Goal: Task Accomplishment & Management: Use online tool/utility

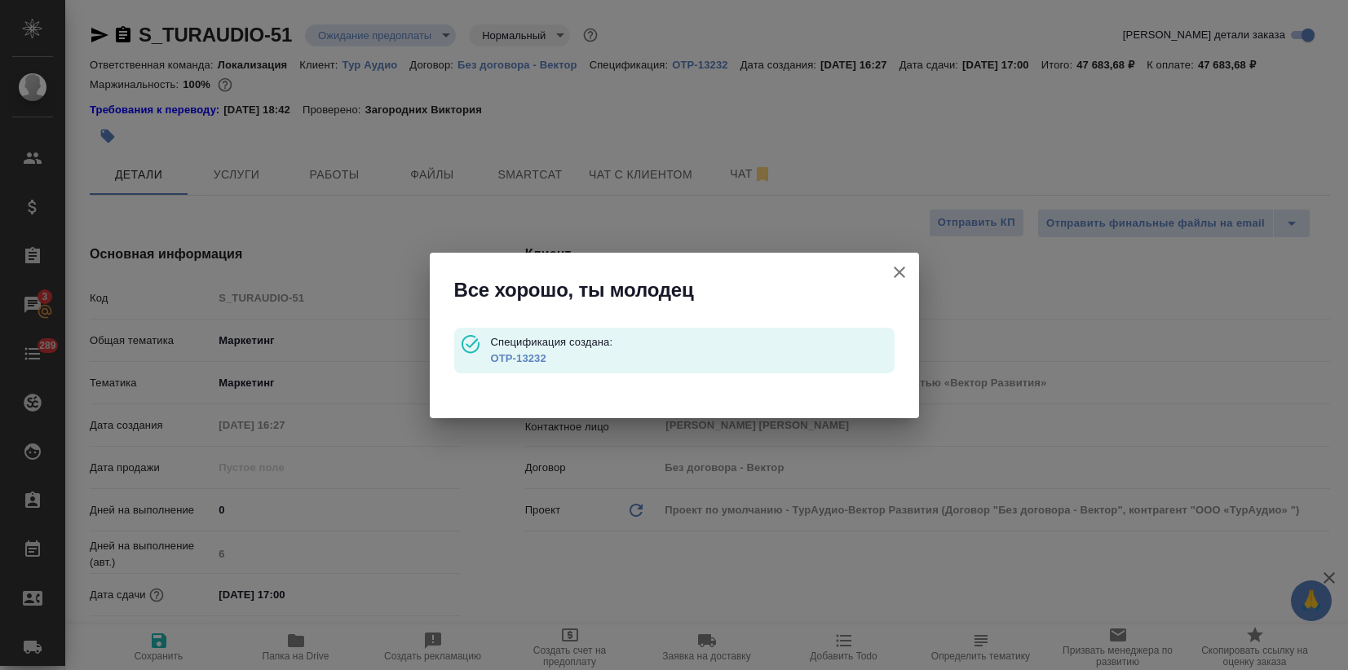
select select "RU"
drag, startPoint x: 899, startPoint y: 273, endPoint x: 855, endPoint y: 187, distance: 96.6
click at [900, 270] on icon "button" at bounding box center [900, 273] width 20 height 20
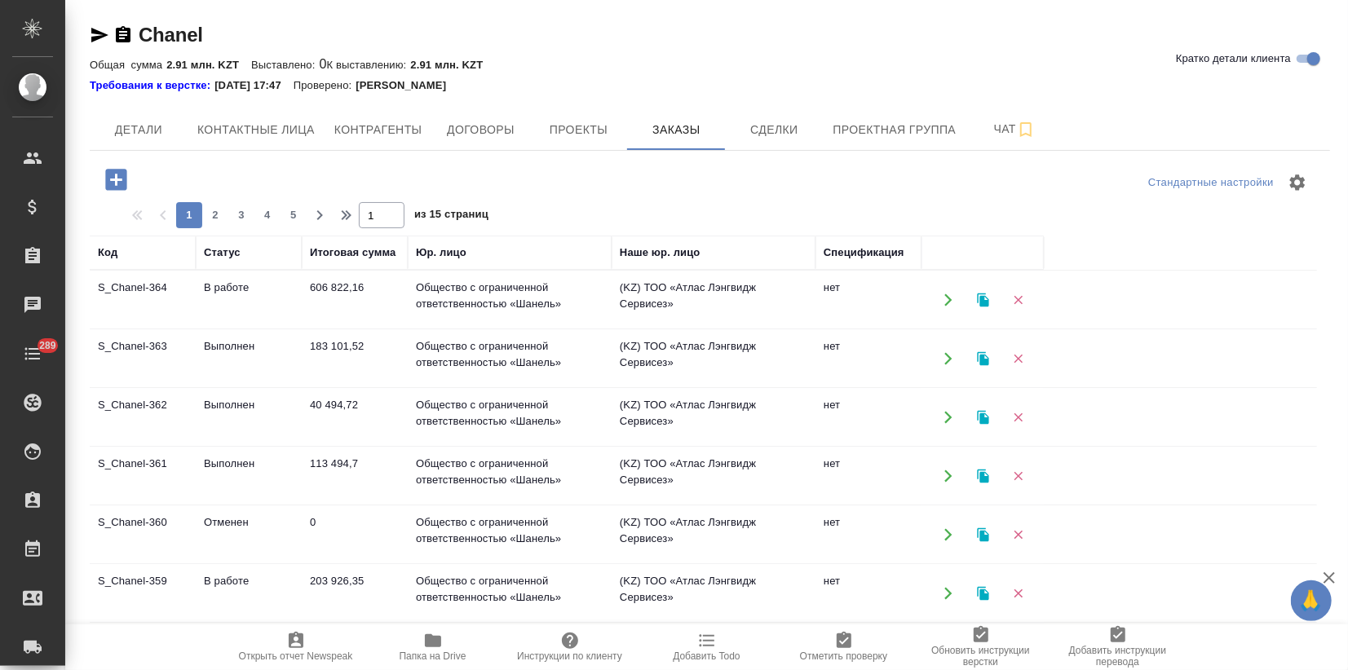
click at [276, 352] on td "Выполнен" at bounding box center [249, 358] width 106 height 57
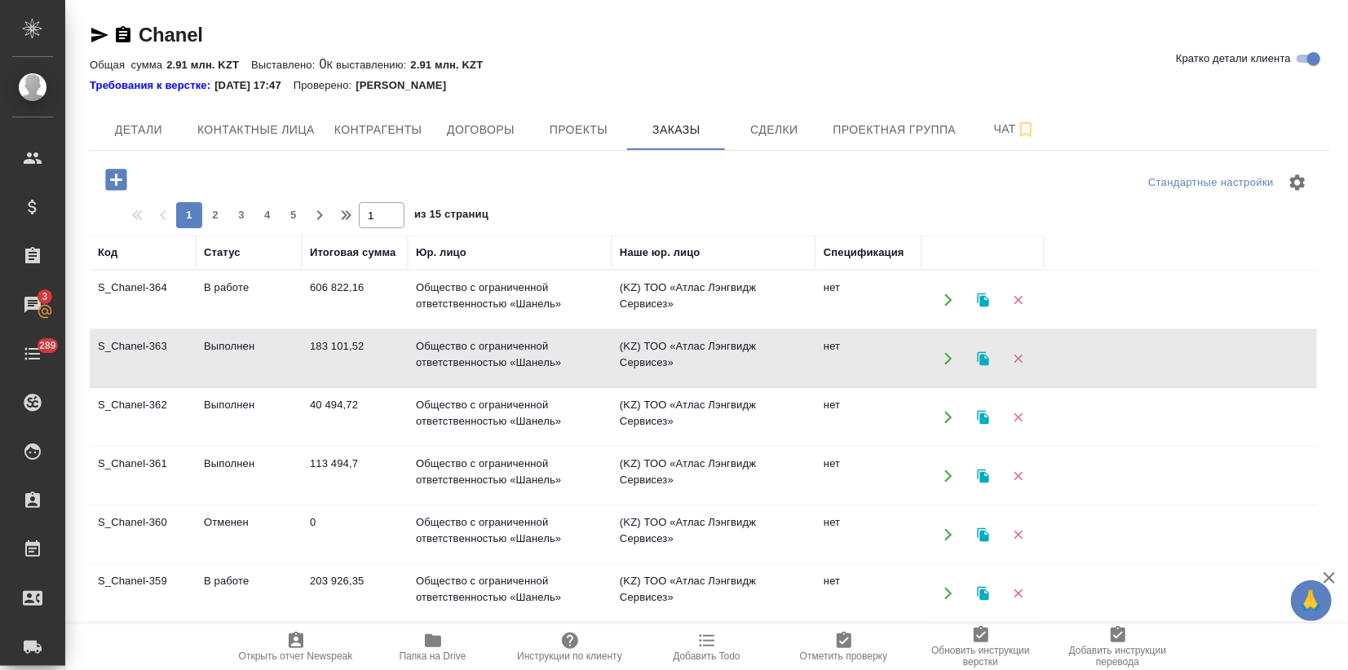
click at [276, 352] on td "Выполнен" at bounding box center [249, 358] width 106 height 57
click at [257, 356] on td "Выполнен" at bounding box center [249, 358] width 106 height 57
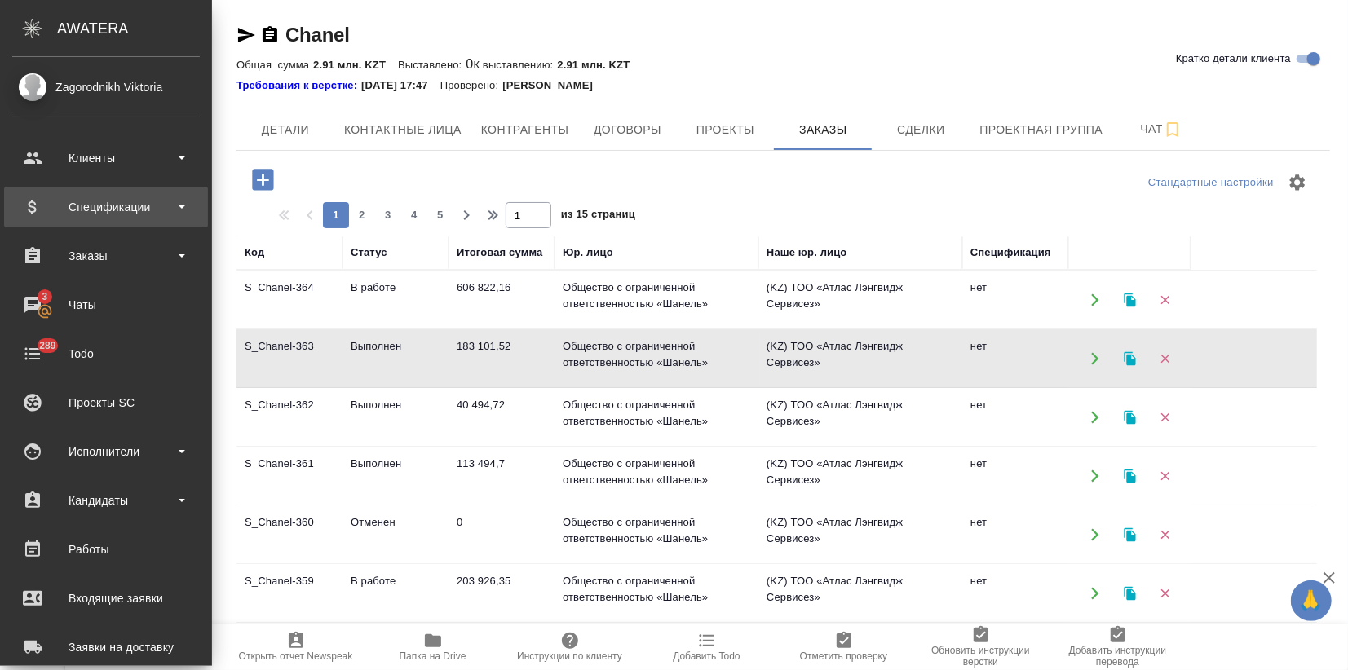
click at [61, 204] on div "Спецификации" at bounding box center [106, 207] width 188 height 24
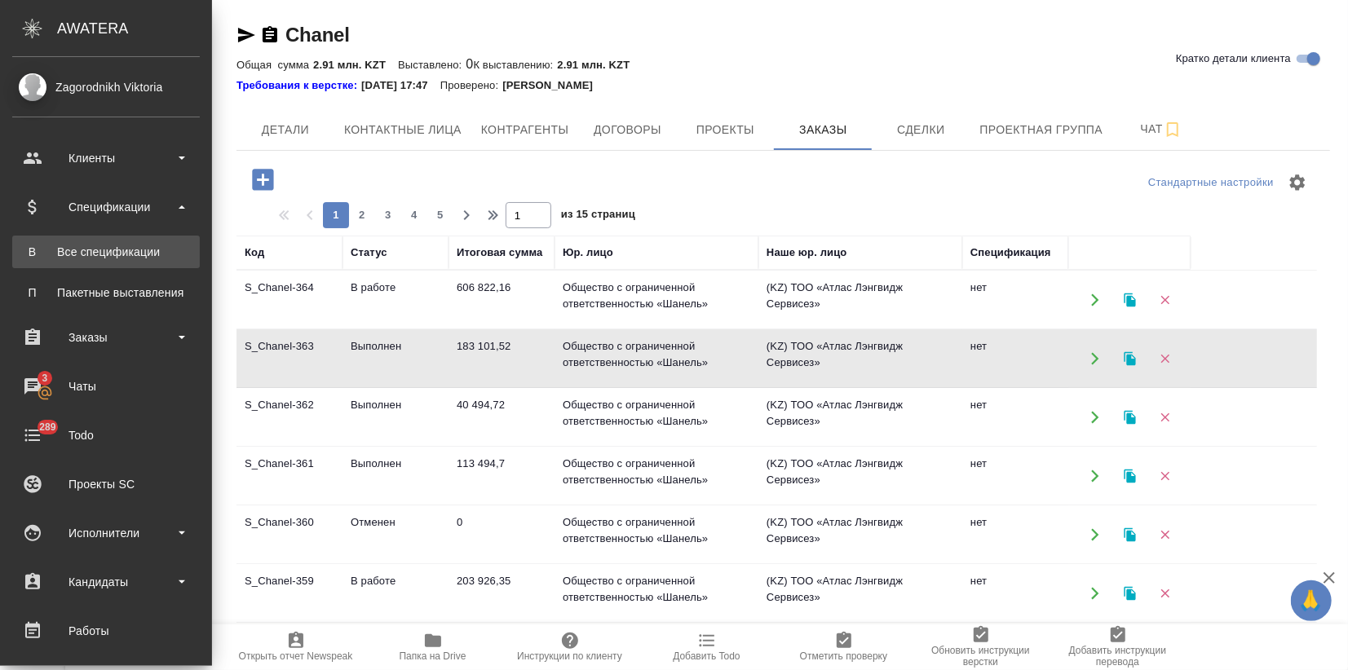
click at [69, 249] on div "Все спецификации" at bounding box center [105, 252] width 171 height 16
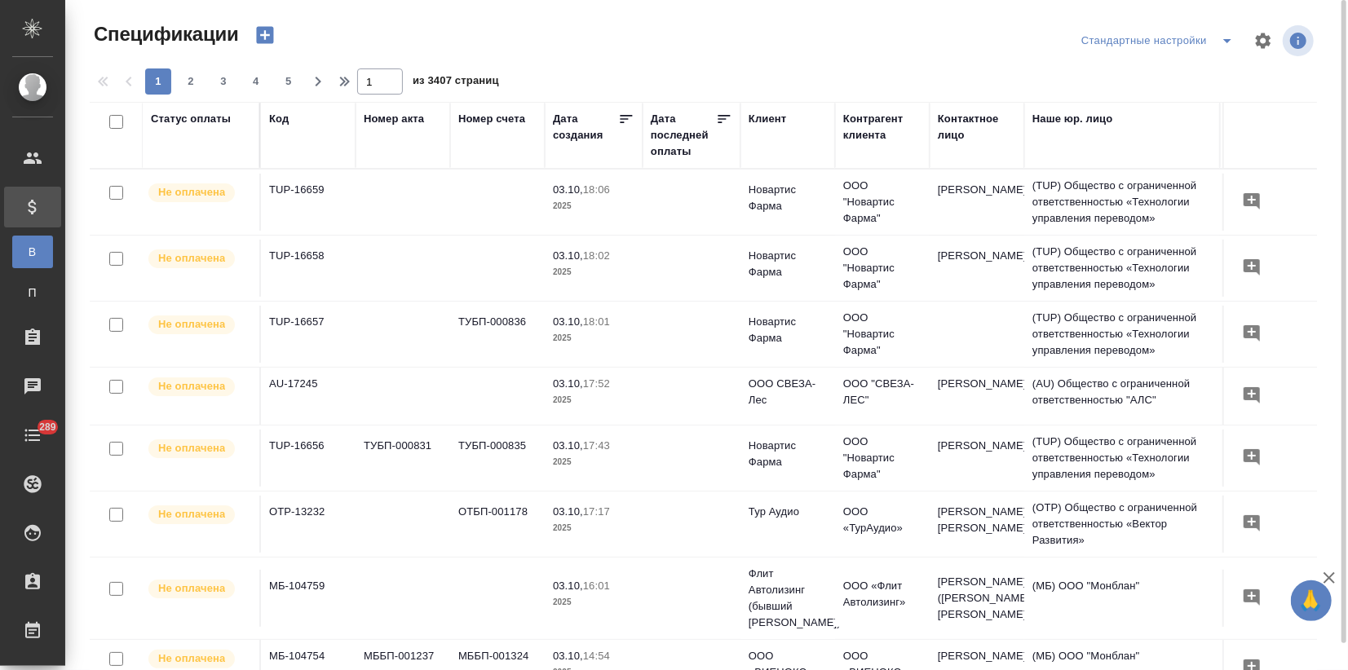
click at [267, 33] on icon "button" at bounding box center [264, 35] width 17 height 17
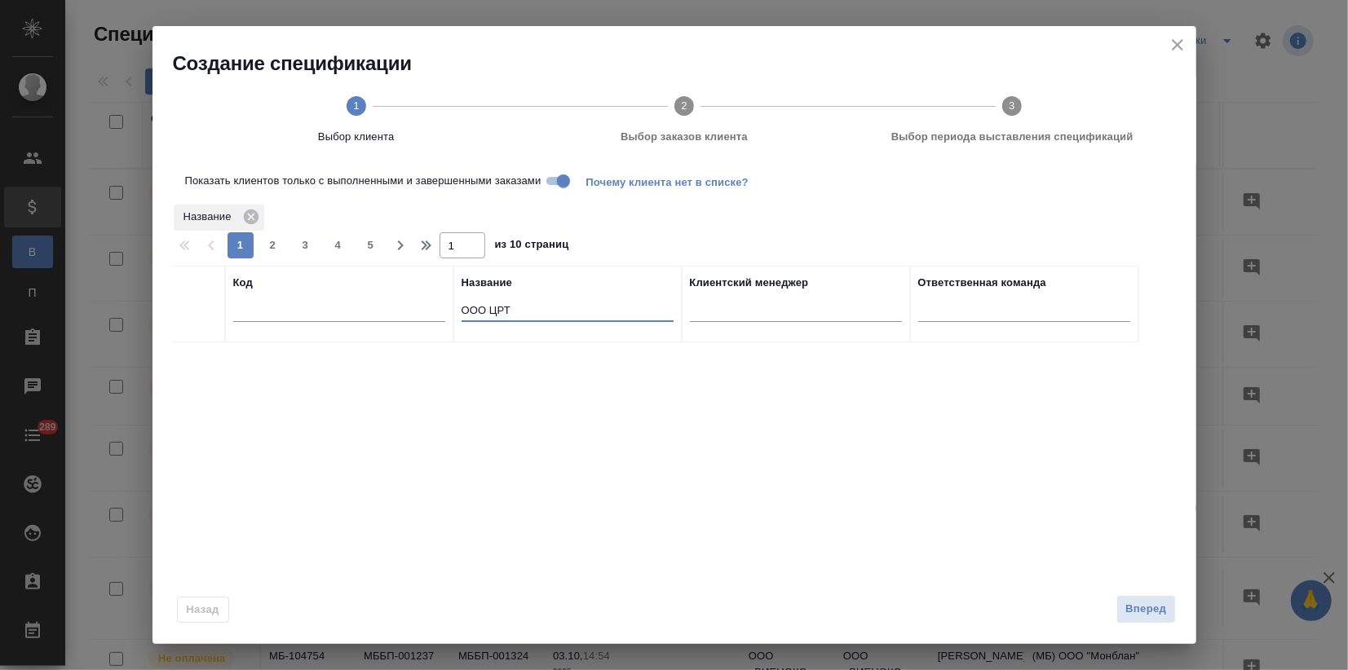
drag, startPoint x: 522, startPoint y: 316, endPoint x: 404, endPoint y: 313, distance: 117.5
click at [413, 313] on tr "Код Название OOO ЦРТ Клиентский менеджер Ответственная команда" at bounding box center [655, 304] width 966 height 77
type input "chan"
click at [197, 359] on input "checkbox" at bounding box center [199, 363] width 14 height 14
checkbox input "true"
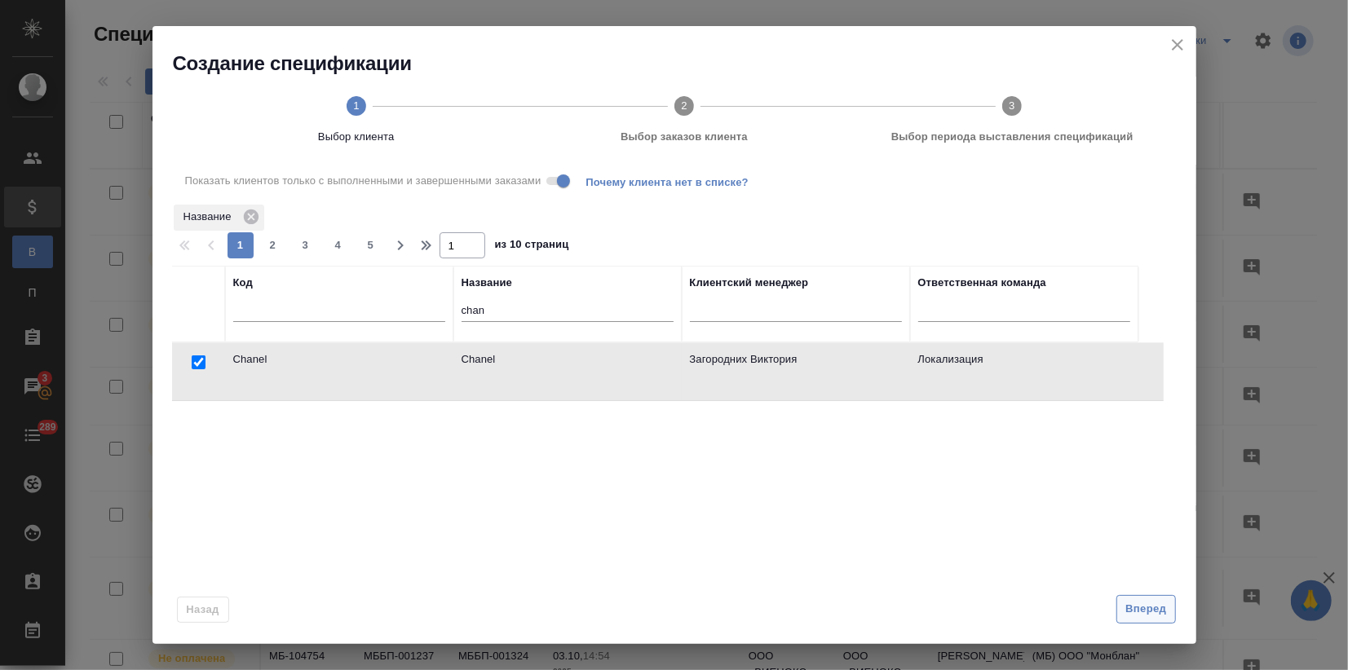
click at [1135, 620] on button "Вперед" at bounding box center [1145, 609] width 59 height 29
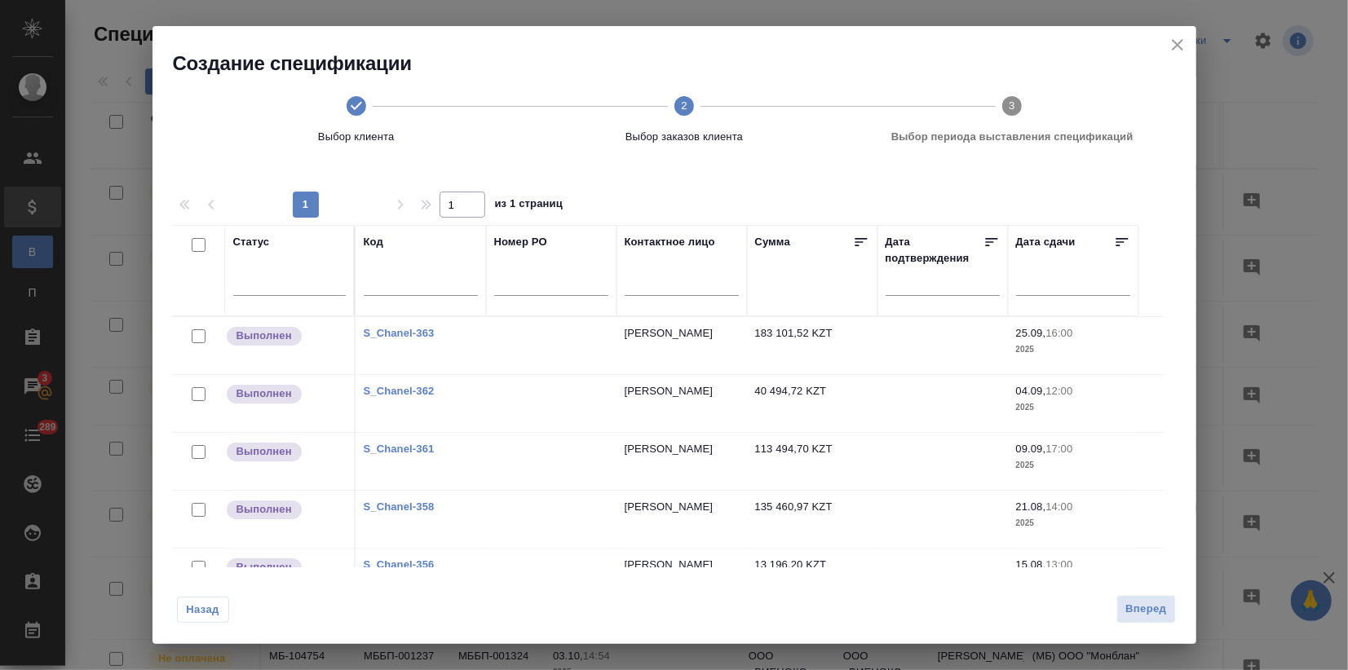
click at [195, 334] on input "checkbox" at bounding box center [199, 336] width 14 height 14
checkbox input "true"
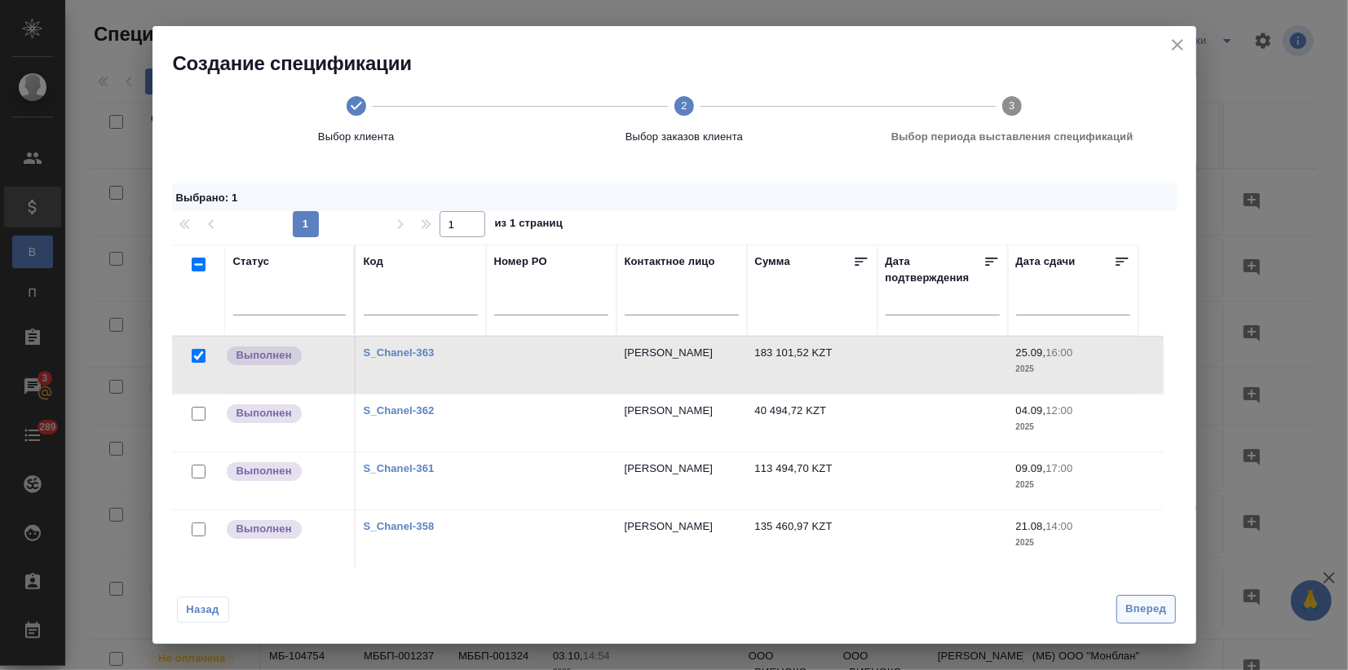
click at [1150, 604] on span "Вперед" at bounding box center [1145, 609] width 41 height 19
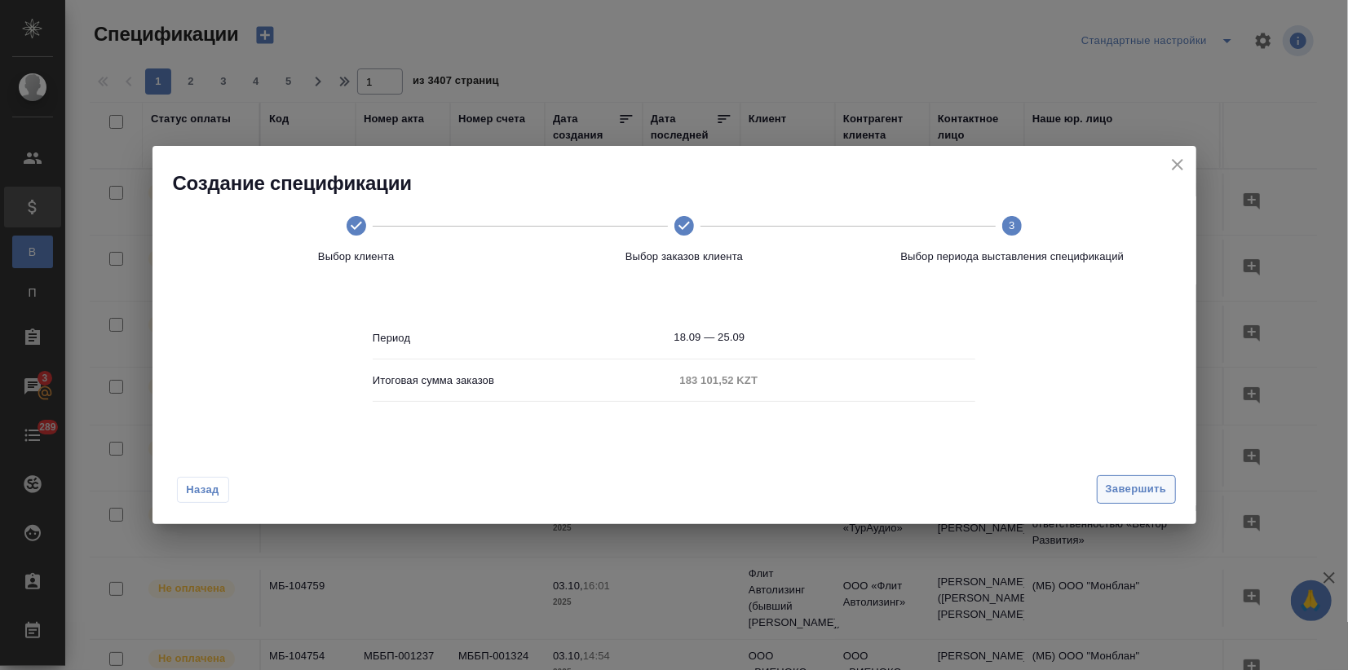
click at [1138, 493] on span "Завершить" at bounding box center [1136, 489] width 61 height 19
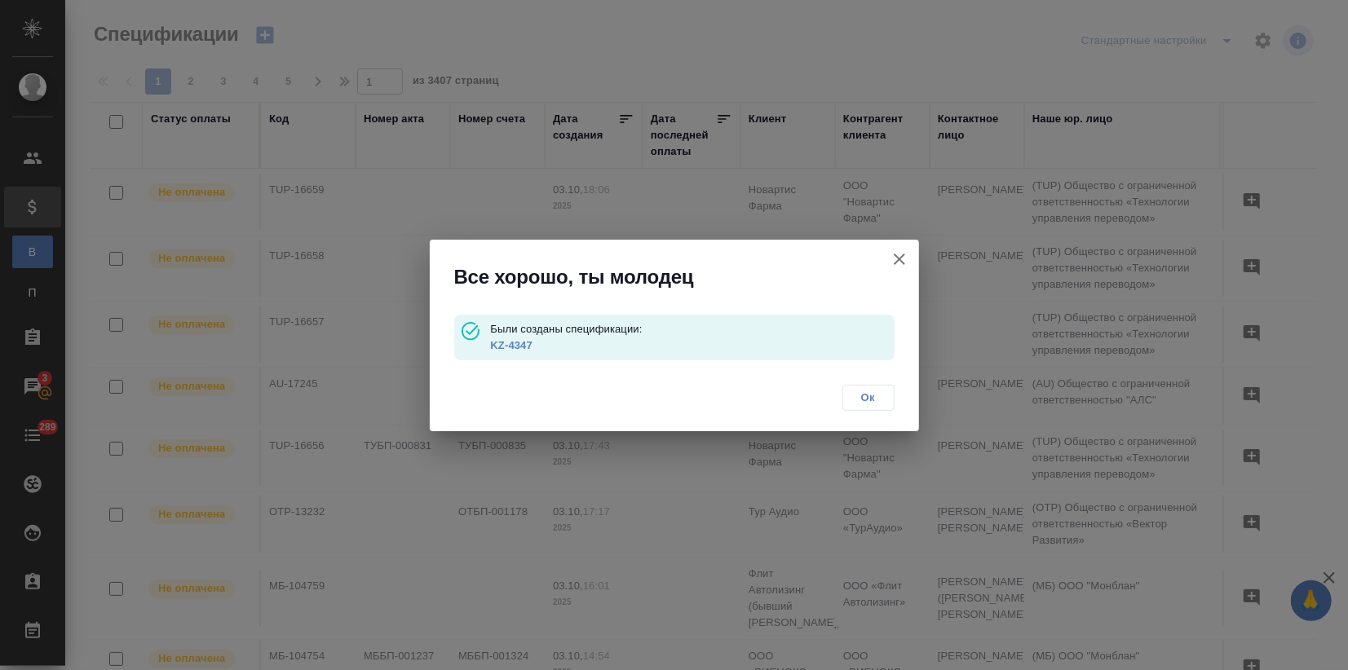
click at [509, 343] on link "KZ-4347" at bounding box center [511, 345] width 42 height 12
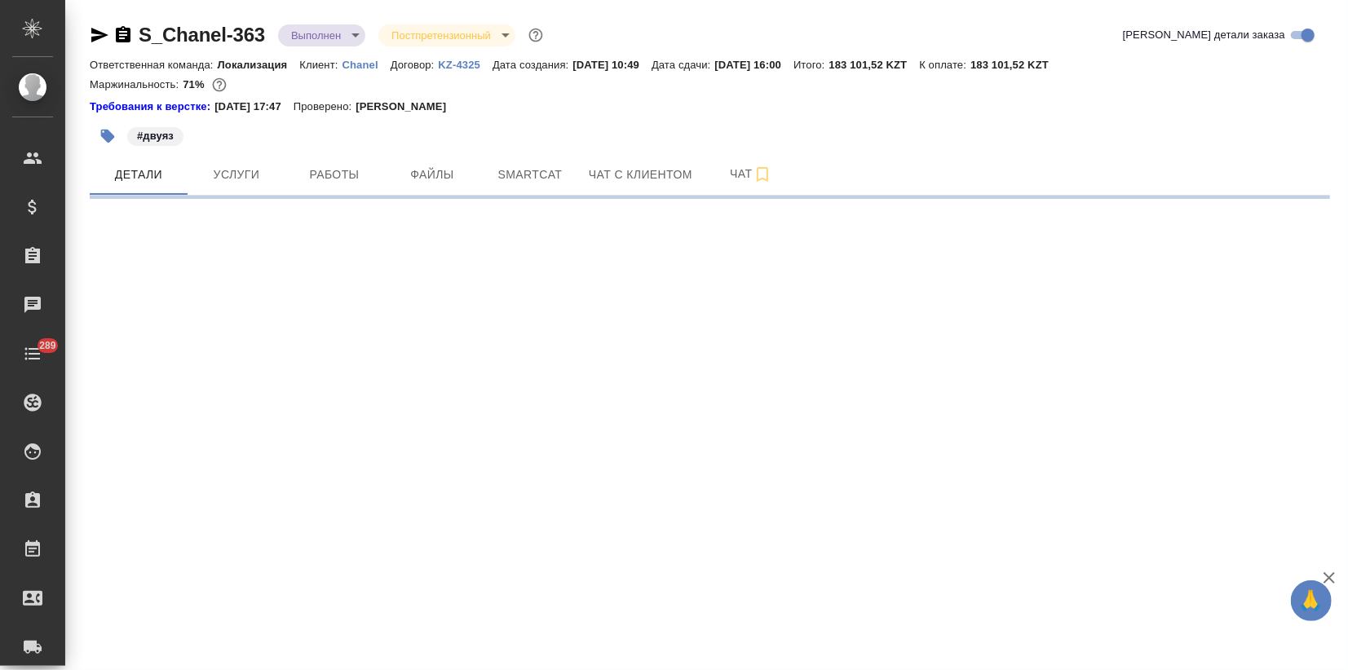
select select "RU"
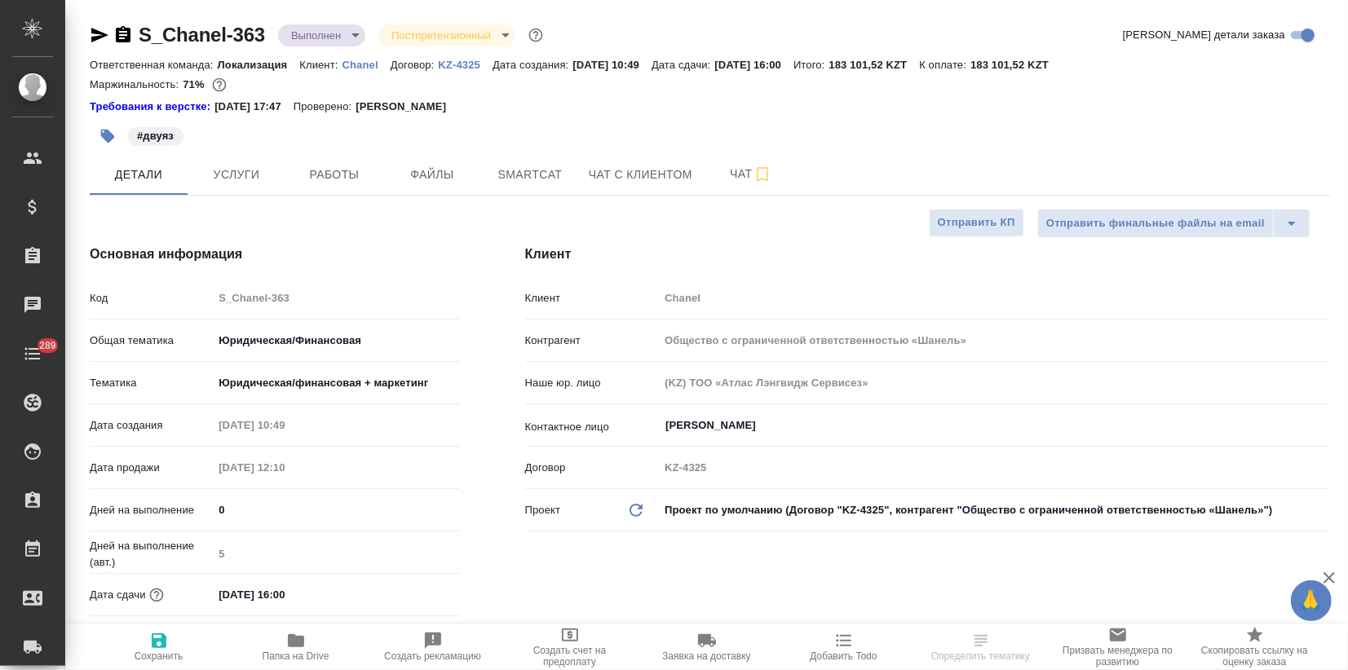
type textarea "x"
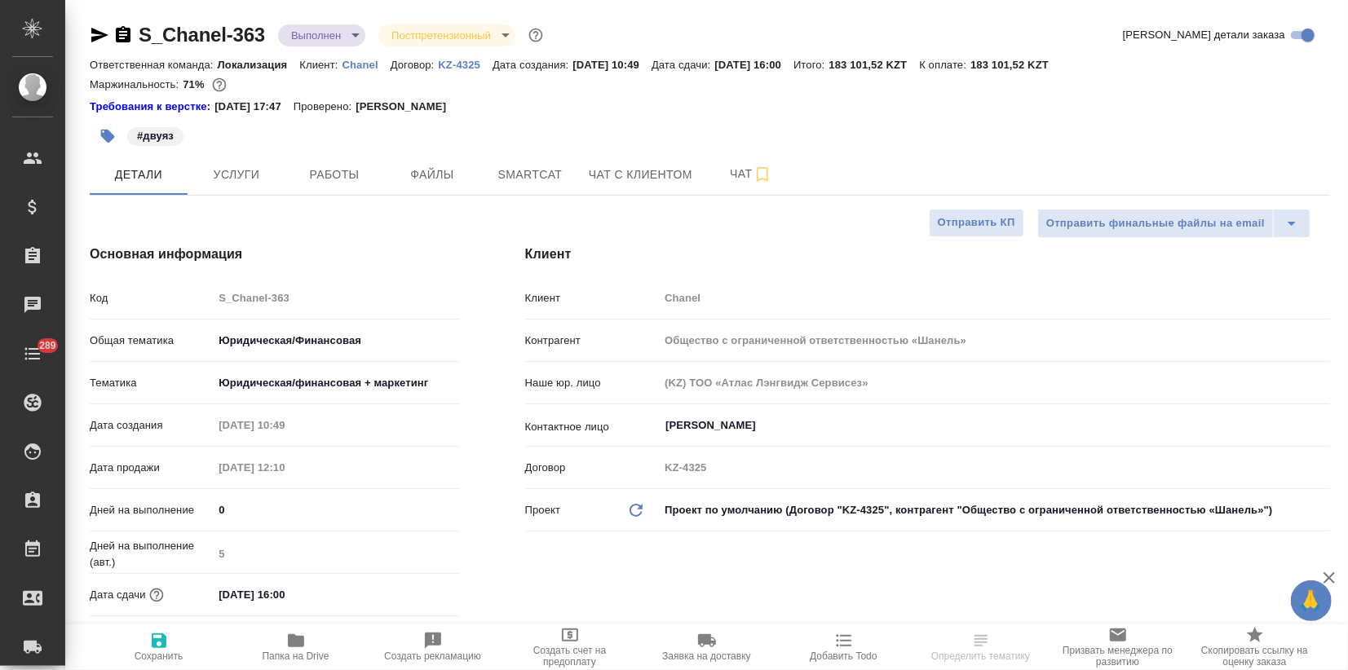
type textarea "x"
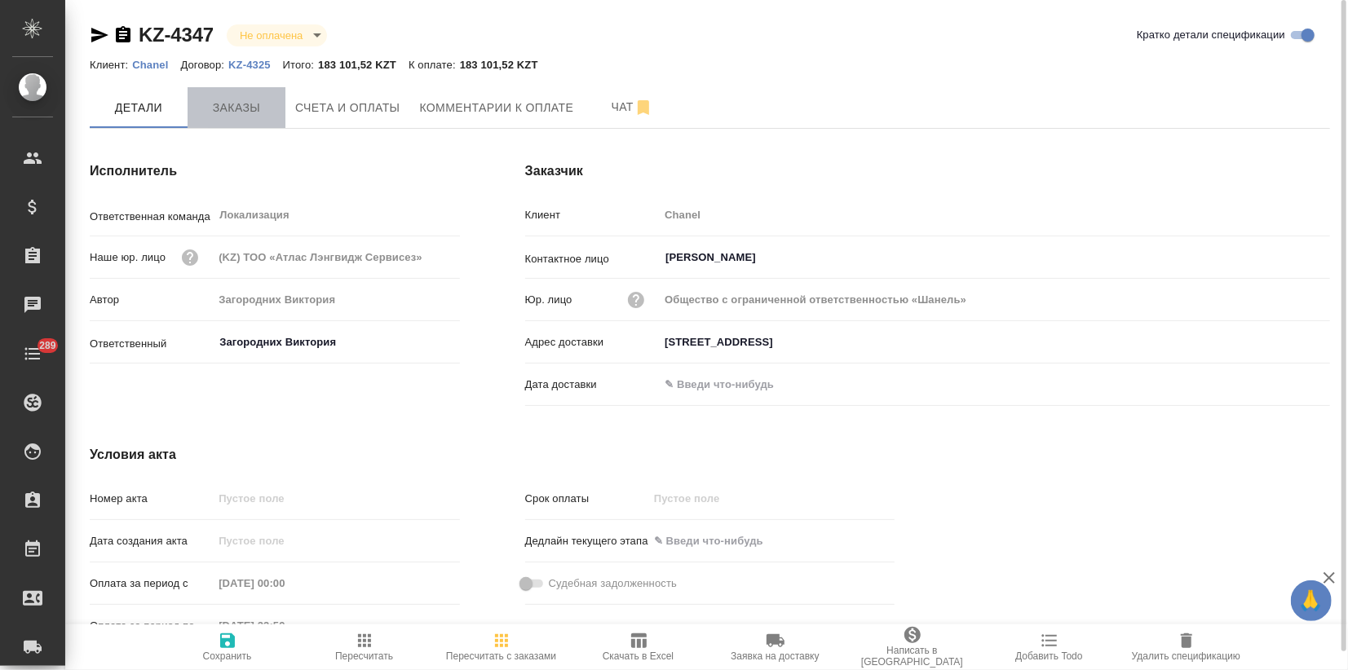
click at [247, 113] on span "Заказы" at bounding box center [236, 108] width 78 height 20
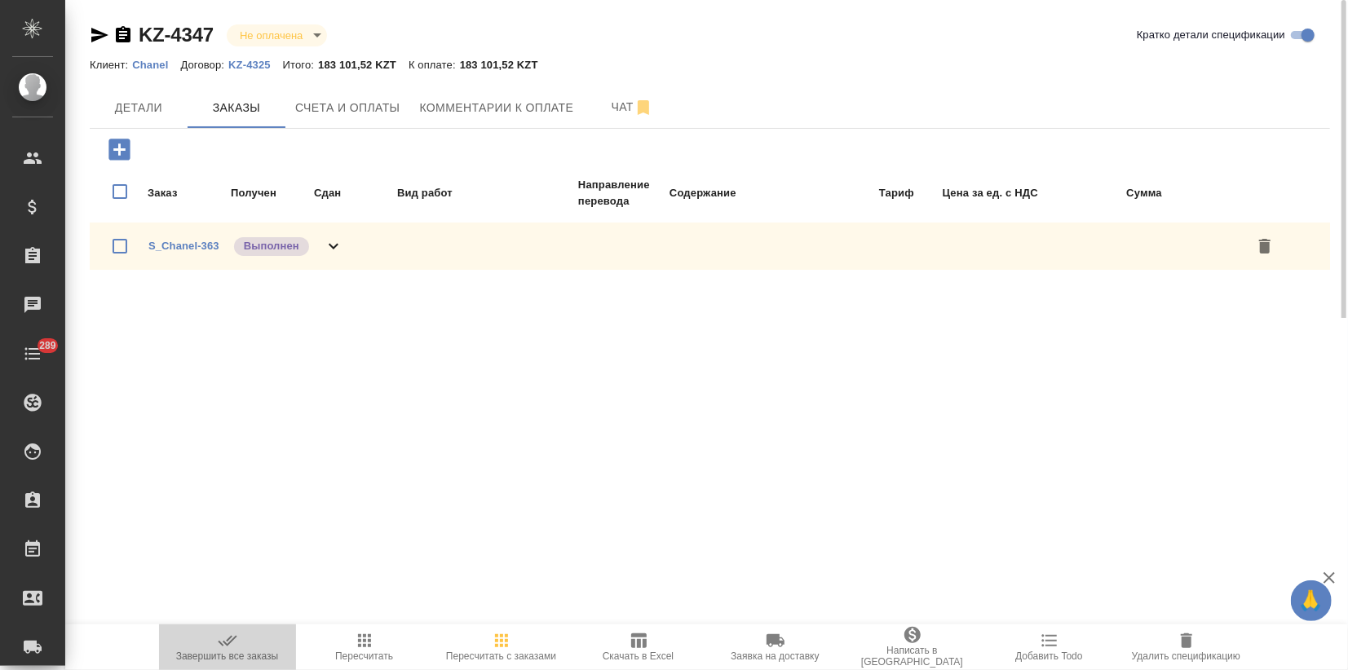
click at [212, 643] on span "Завершить все заказы" at bounding box center [227, 646] width 117 height 31
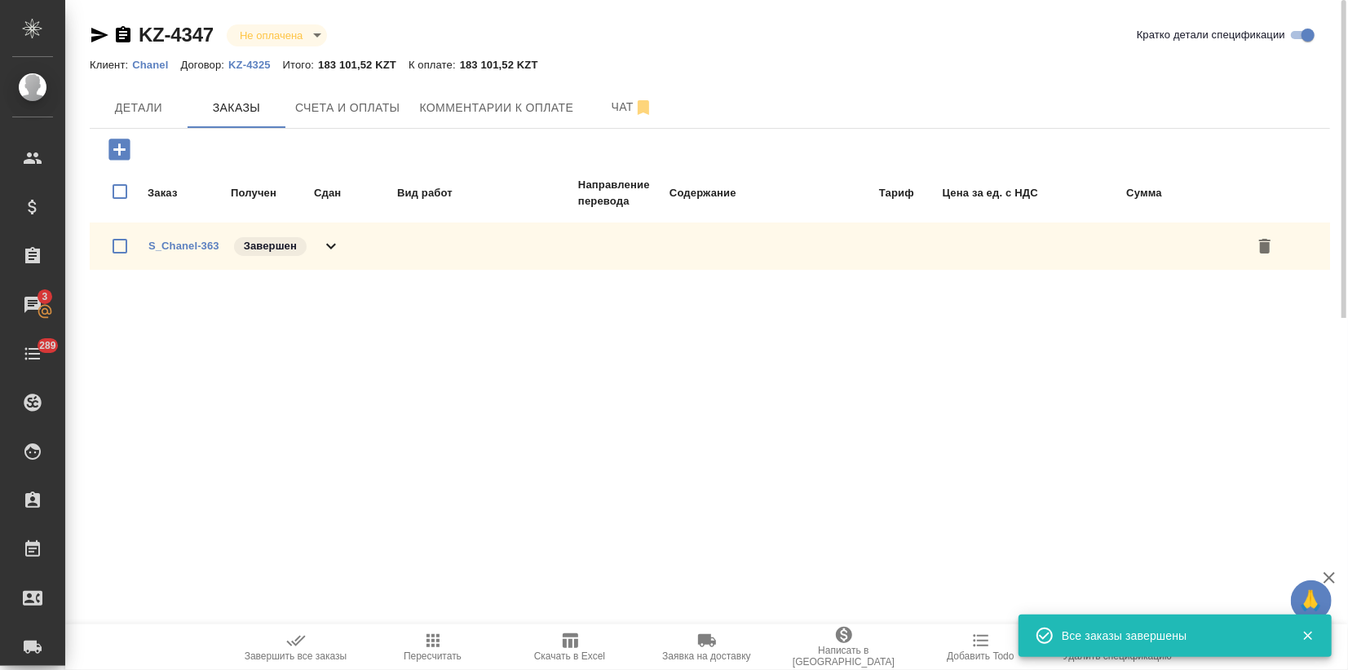
click at [98, 28] on icon "button" at bounding box center [100, 35] width 20 height 20
